Goal: Information Seeking & Learning: Learn about a topic

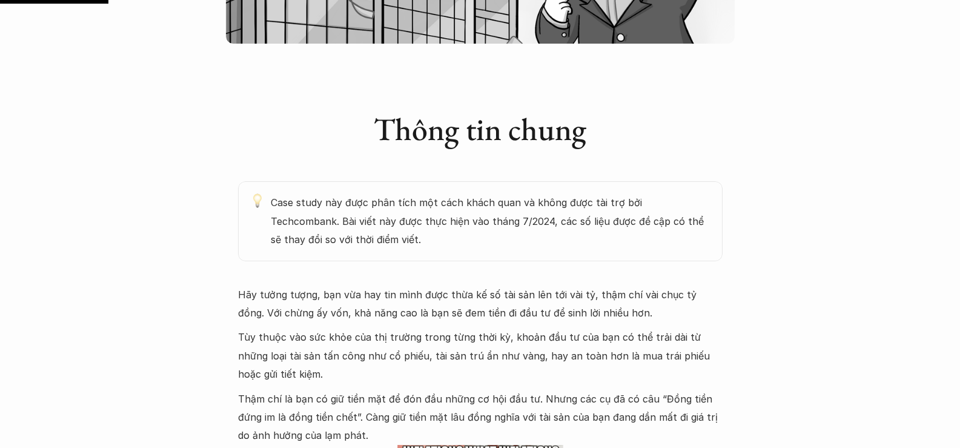
scroll to position [666, 0]
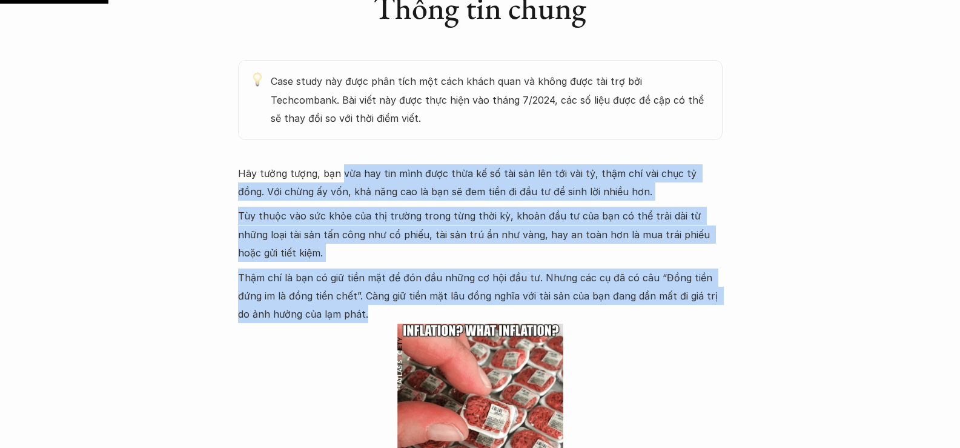
drag, startPoint x: 338, startPoint y: 174, endPoint x: 549, endPoint y: 311, distance: 251.9
click at [549, 311] on div "Hãy tưởng tượng, bạn vừa hay tin mình được thừa kế số tài sản lên tới vài tỷ, t…" at bounding box center [480, 382] width 485 height 436
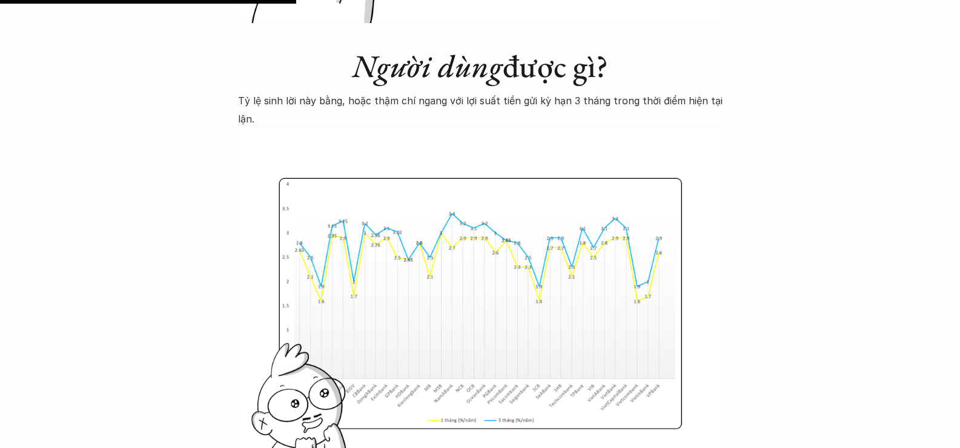
scroll to position [1999, 0]
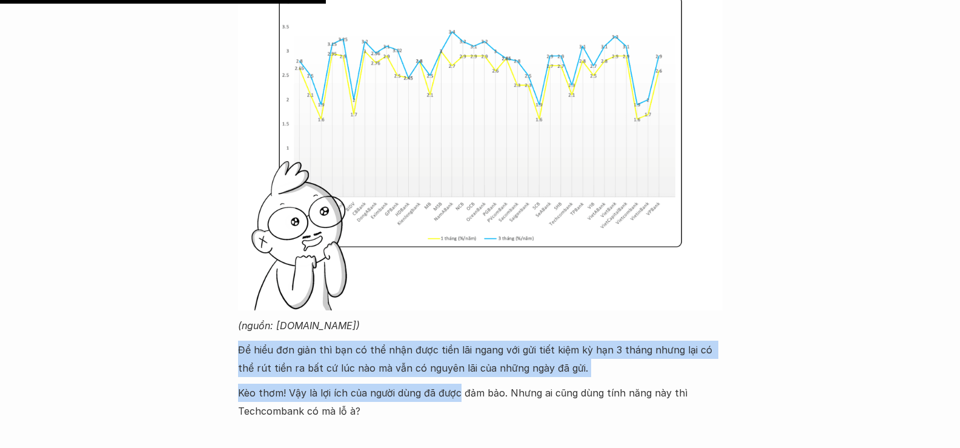
drag, startPoint x: 448, startPoint y: 351, endPoint x: 459, endPoint y: 395, distance: 45.4
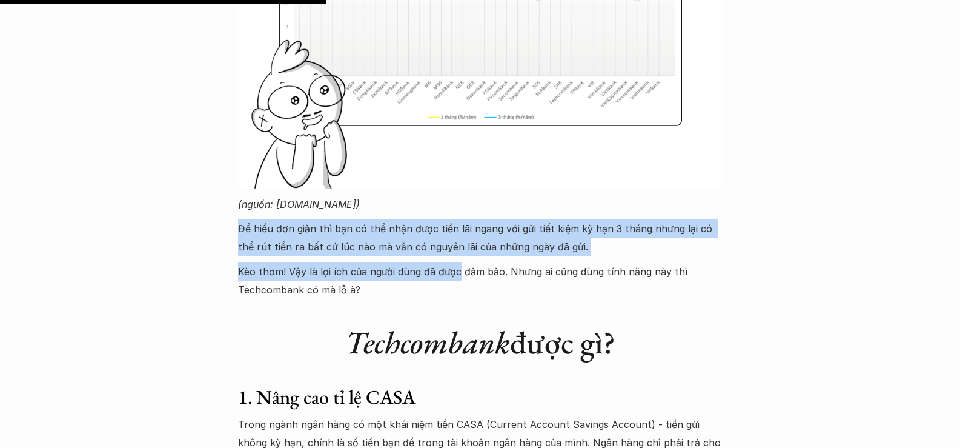
scroll to position [2241, 0]
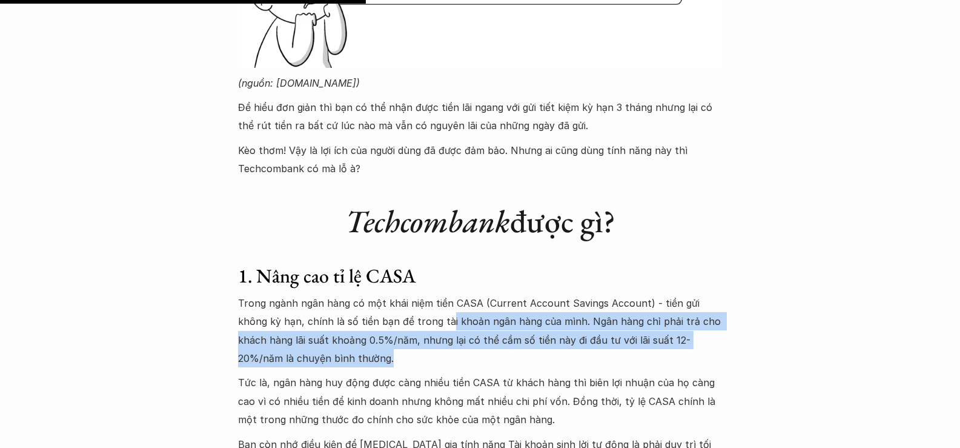
drag, startPoint x: 416, startPoint y: 322, endPoint x: 516, endPoint y: 352, distance: 104.8
click at [516, 352] on p "Trong ngành ngân hàng có một khái niệm tiền CASA (Current Account Savings Accou…" at bounding box center [480, 331] width 485 height 74
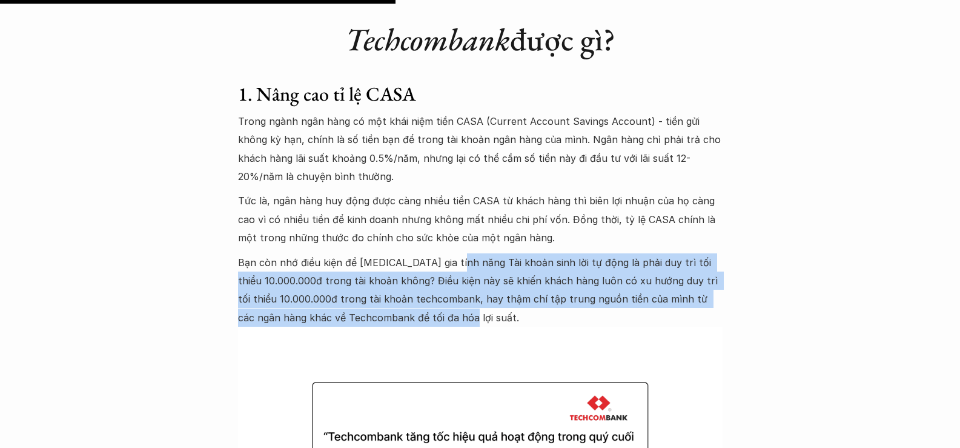
drag, startPoint x: 455, startPoint y: 258, endPoint x: 466, endPoint y: 321, distance: 64.0
click at [466, 321] on p "Bạn còn nhớ điều kiện để [MEDICAL_DATA] gia tính năng Tài khoản sinh lời tự độn…" at bounding box center [480, 290] width 485 height 74
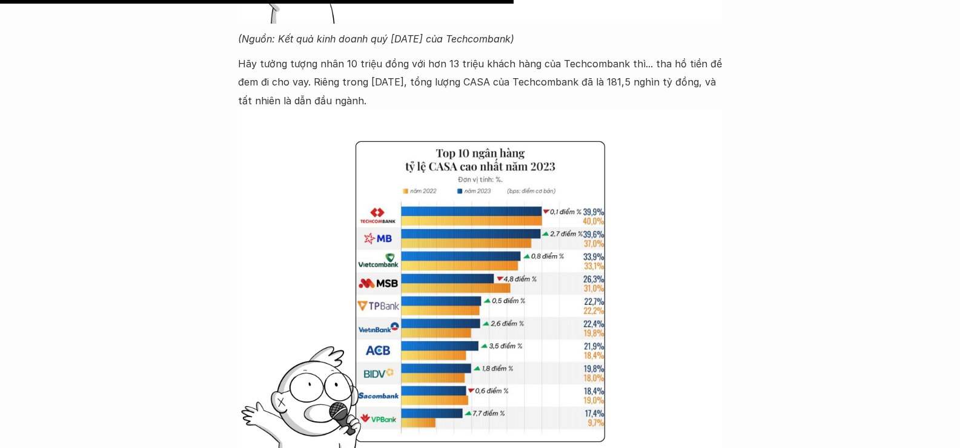
scroll to position [3332, 0]
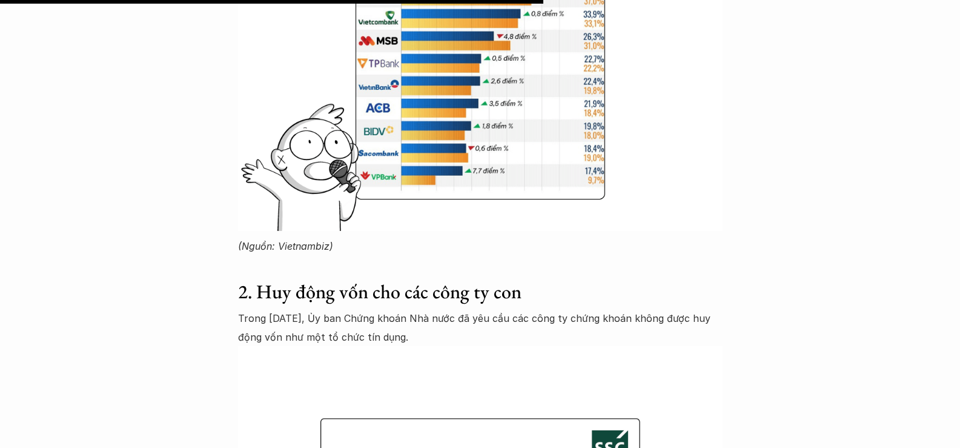
drag, startPoint x: 452, startPoint y: 318, endPoint x: 451, endPoint y: 338, distance: 20.1
click at [451, 338] on p "Trong [DATE], Ủy ban Chứng khoán Nhà nước đã yêu cầu các công ty chứng khoán kh…" at bounding box center [480, 327] width 485 height 37
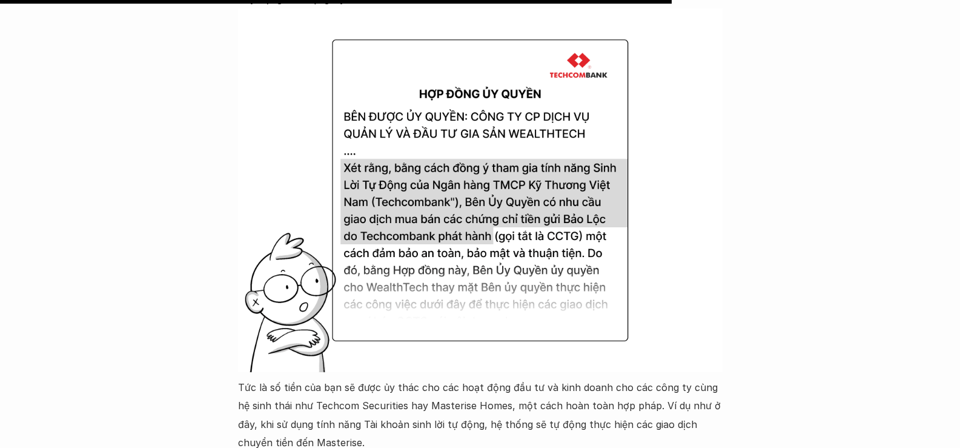
scroll to position [4240, 0]
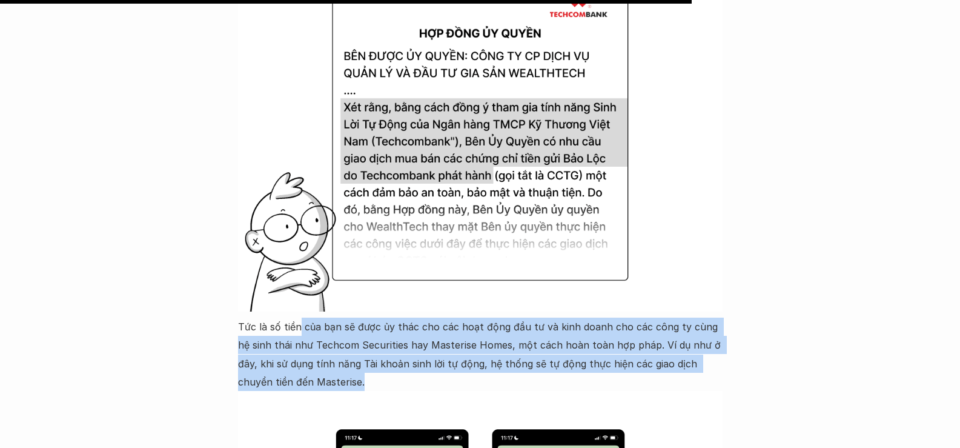
drag, startPoint x: 300, startPoint y: 299, endPoint x: 589, endPoint y: 360, distance: 295.3
click at [589, 360] on p "Tức là số tiền của bạn sẽ được ủy thác cho các hoạt động đầu tư và kinh doanh c…" at bounding box center [480, 354] width 485 height 74
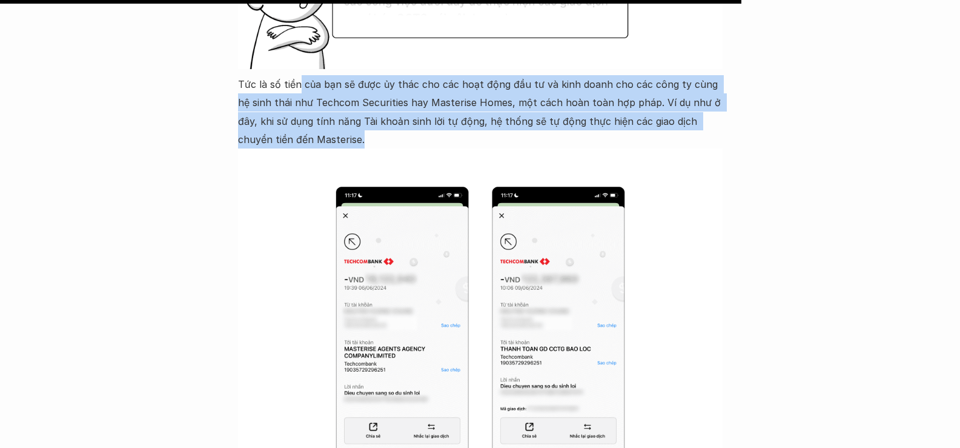
scroll to position [4664, 0]
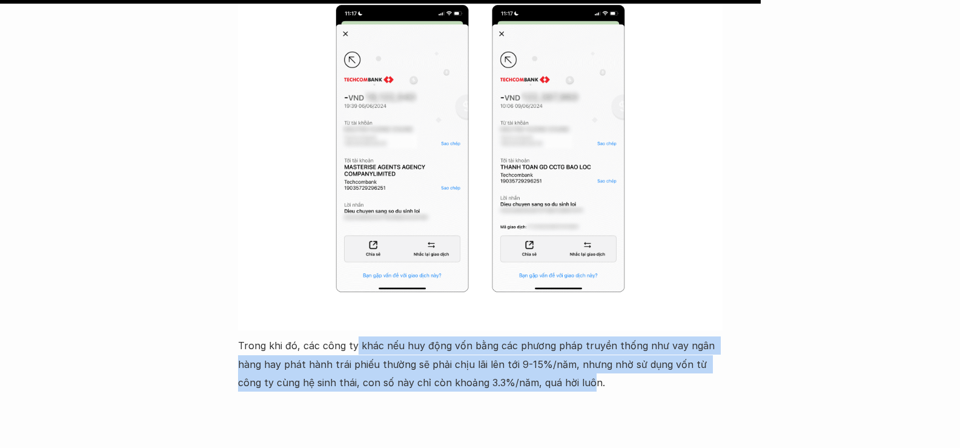
drag, startPoint x: 354, startPoint y: 329, endPoint x: 563, endPoint y: 380, distance: 215.2
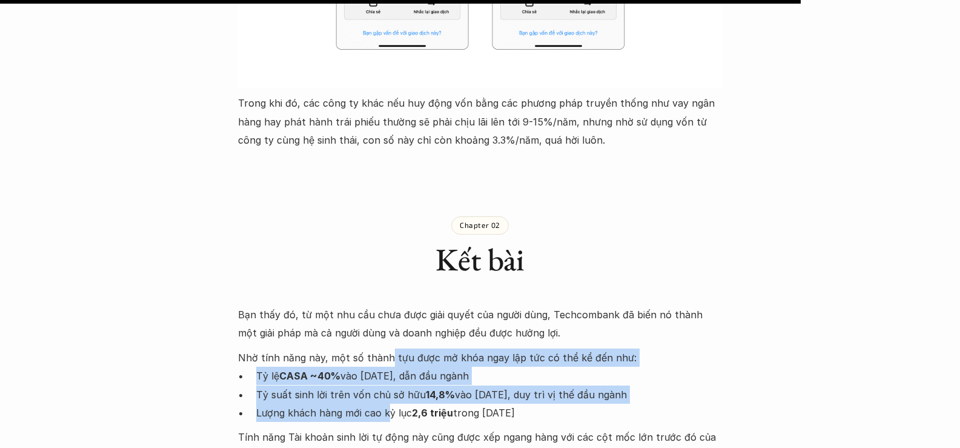
drag, startPoint x: 383, startPoint y: 337, endPoint x: 386, endPoint y: 387, distance: 49.8
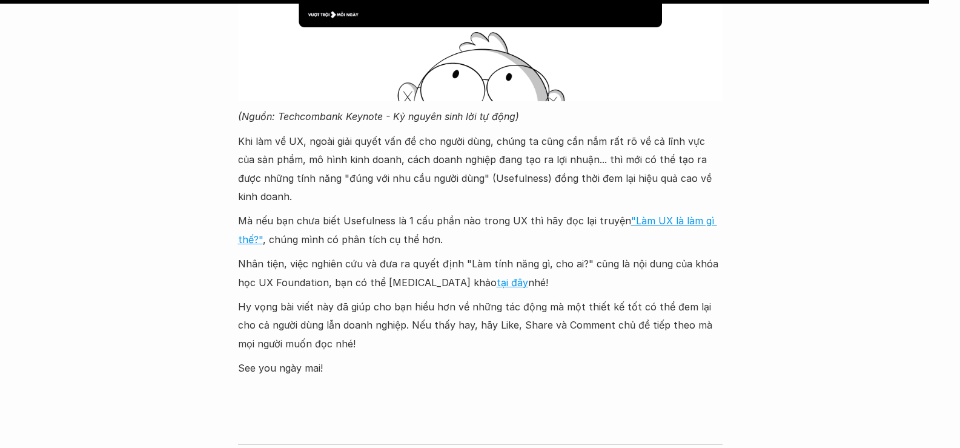
scroll to position [5694, 0]
